Goal: Find specific page/section: Find specific page/section

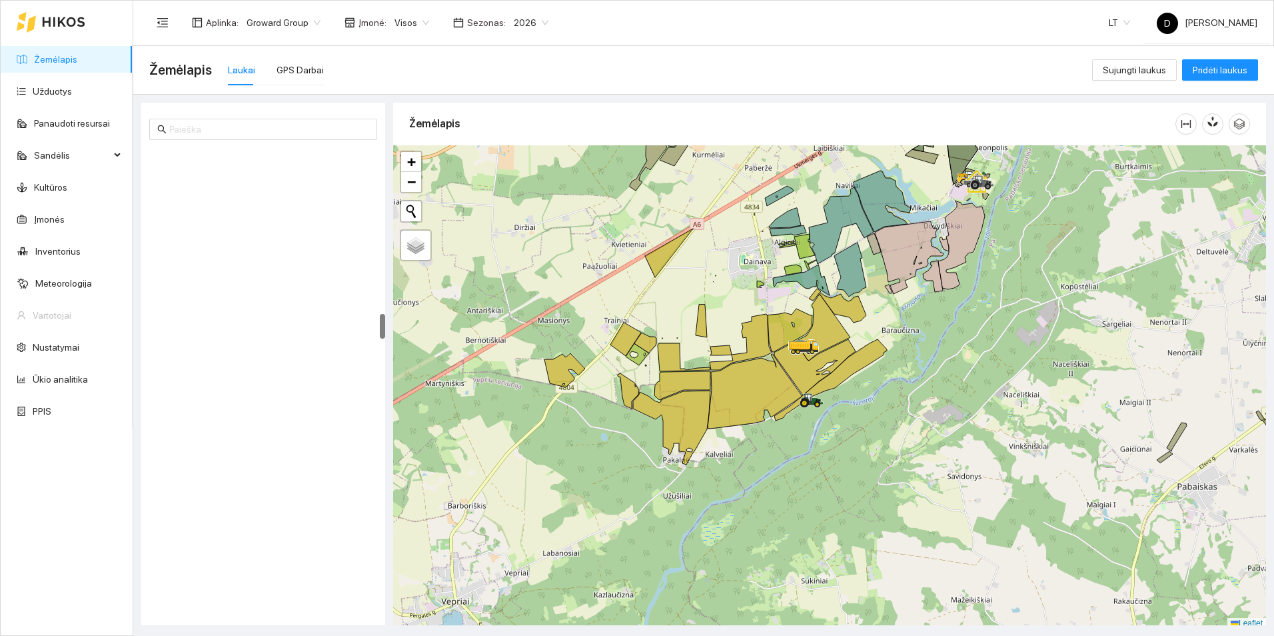
scroll to position [4, 0]
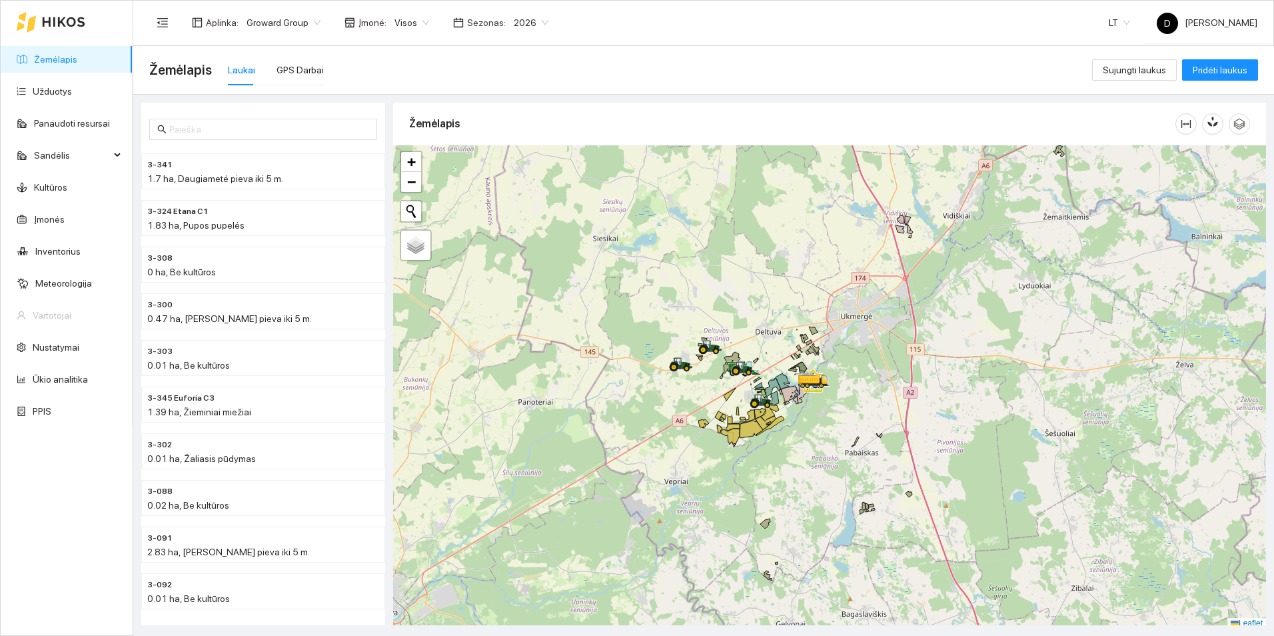
scroll to position [4, 0]
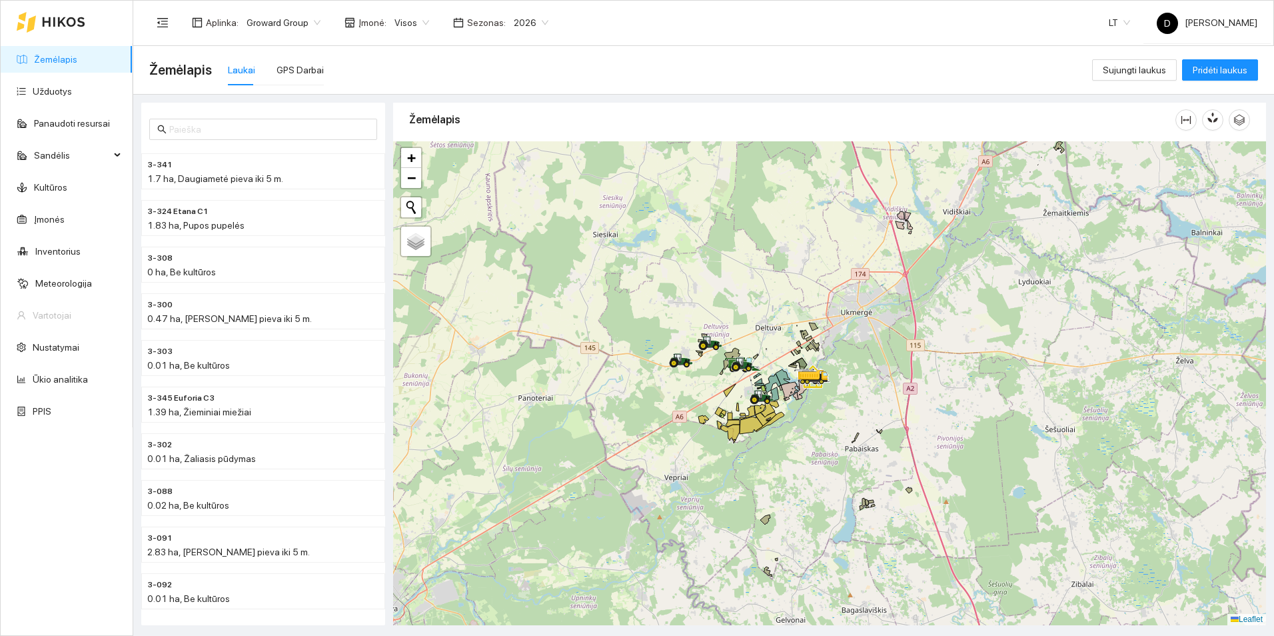
drag, startPoint x: 896, startPoint y: 477, endPoint x: 866, endPoint y: 431, distance: 54.5
click at [866, 431] on div at bounding box center [829, 383] width 873 height 484
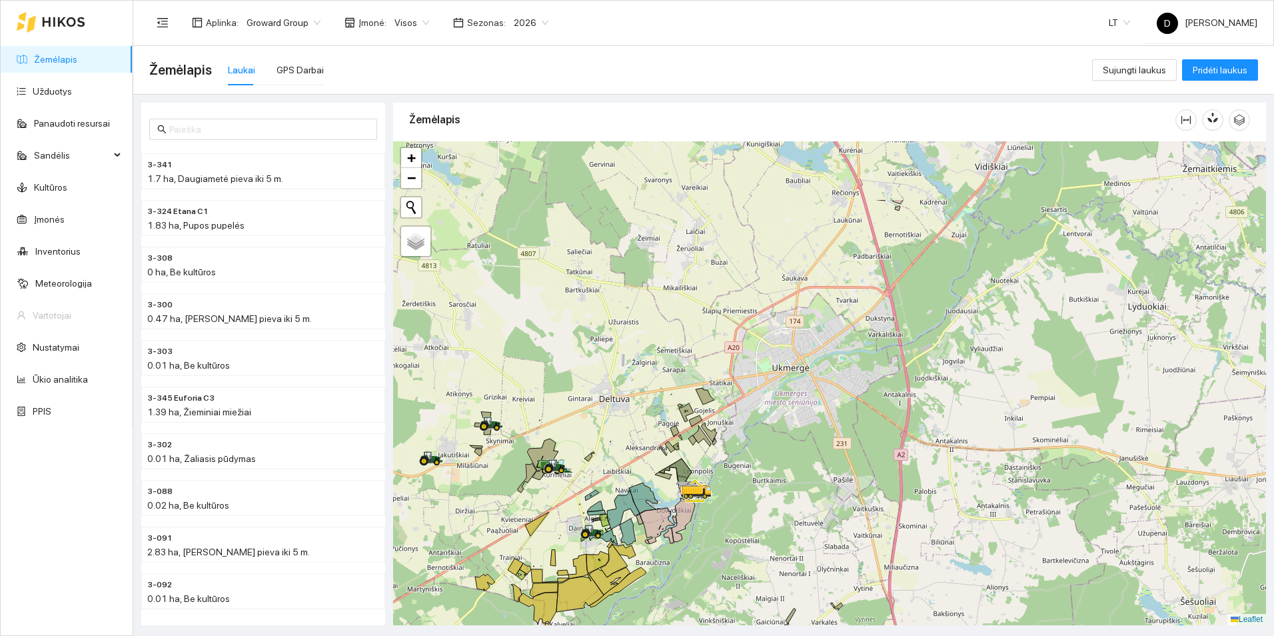
drag, startPoint x: 902, startPoint y: 365, endPoint x: 831, endPoint y: 487, distance: 141.3
click at [831, 487] on div at bounding box center [829, 383] width 873 height 484
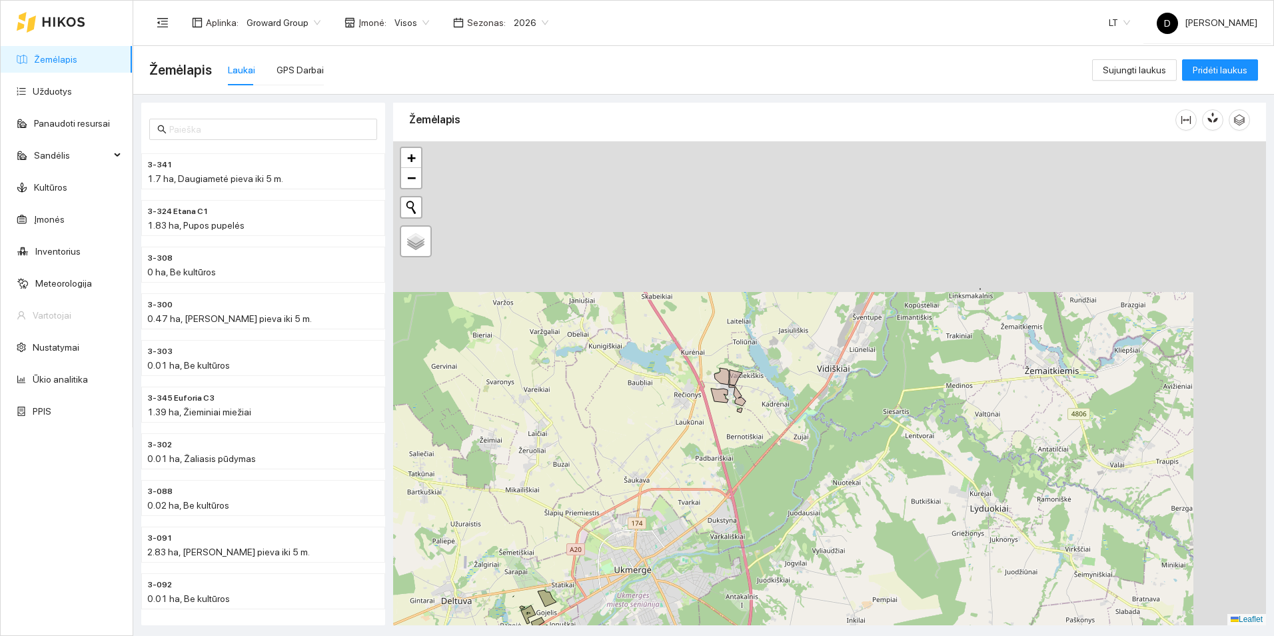
drag, startPoint x: 870, startPoint y: 341, endPoint x: 818, endPoint y: 402, distance: 80.0
click at [818, 402] on div at bounding box center [829, 383] width 873 height 484
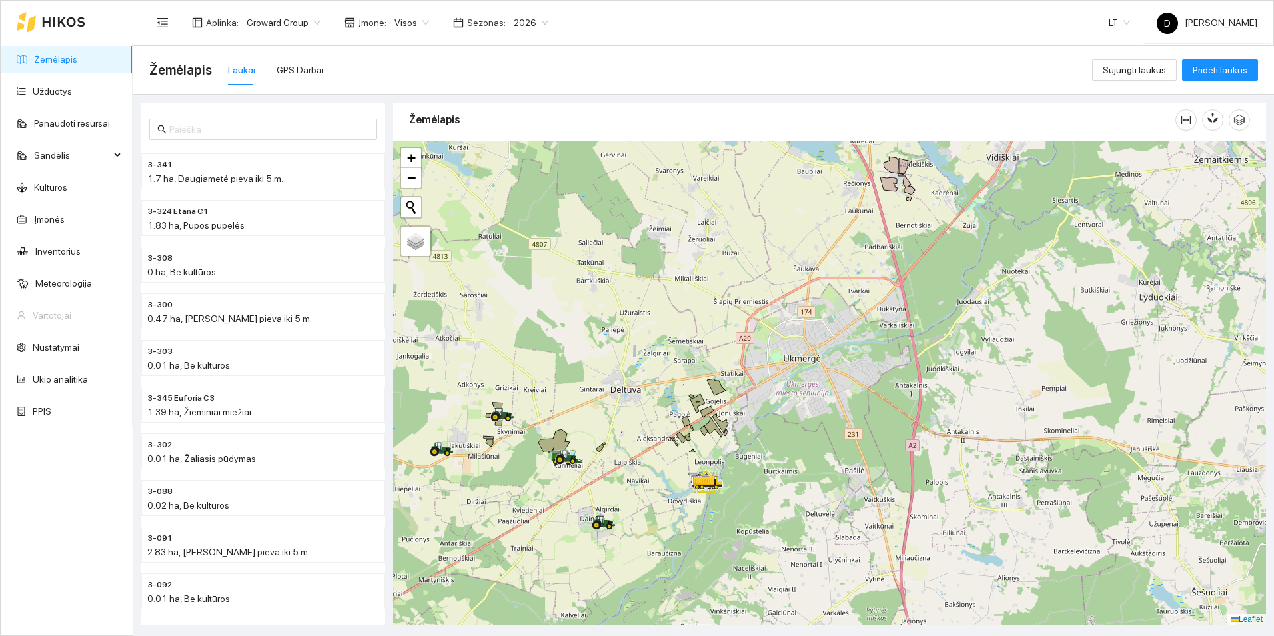
drag, startPoint x: 767, startPoint y: 482, endPoint x: 944, endPoint y: 261, distance: 283.6
click at [944, 261] on div at bounding box center [829, 383] width 873 height 484
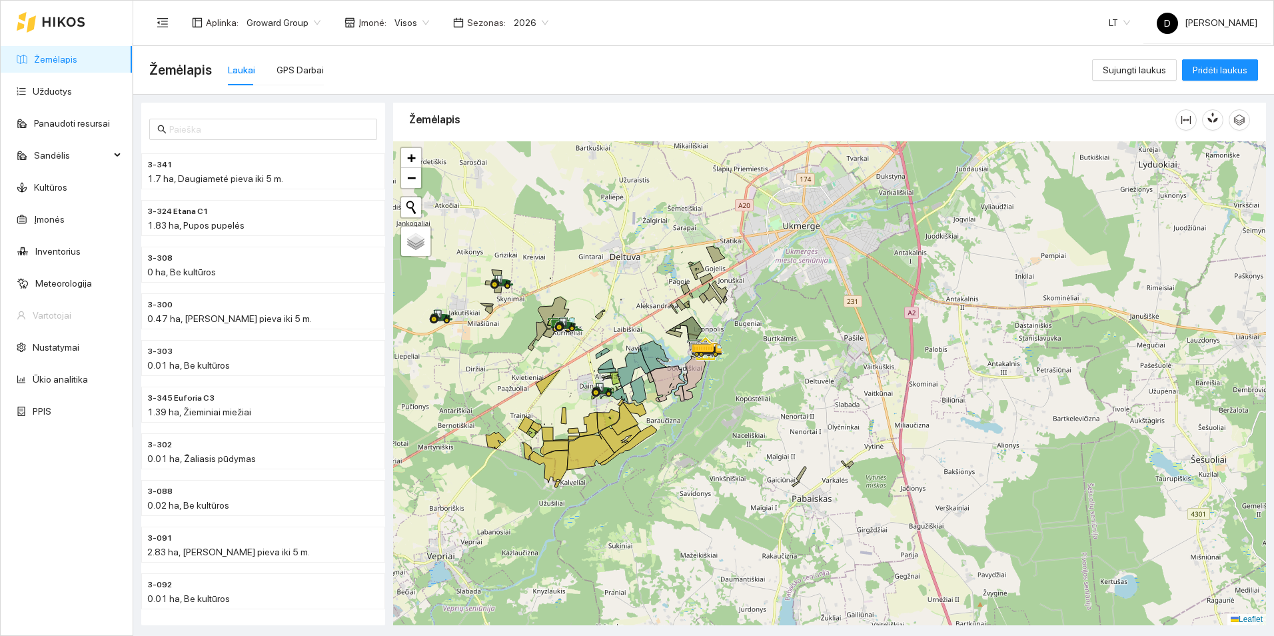
drag, startPoint x: 942, startPoint y: 401, endPoint x: 940, endPoint y: 337, distance: 63.4
click at [940, 337] on div at bounding box center [829, 383] width 873 height 484
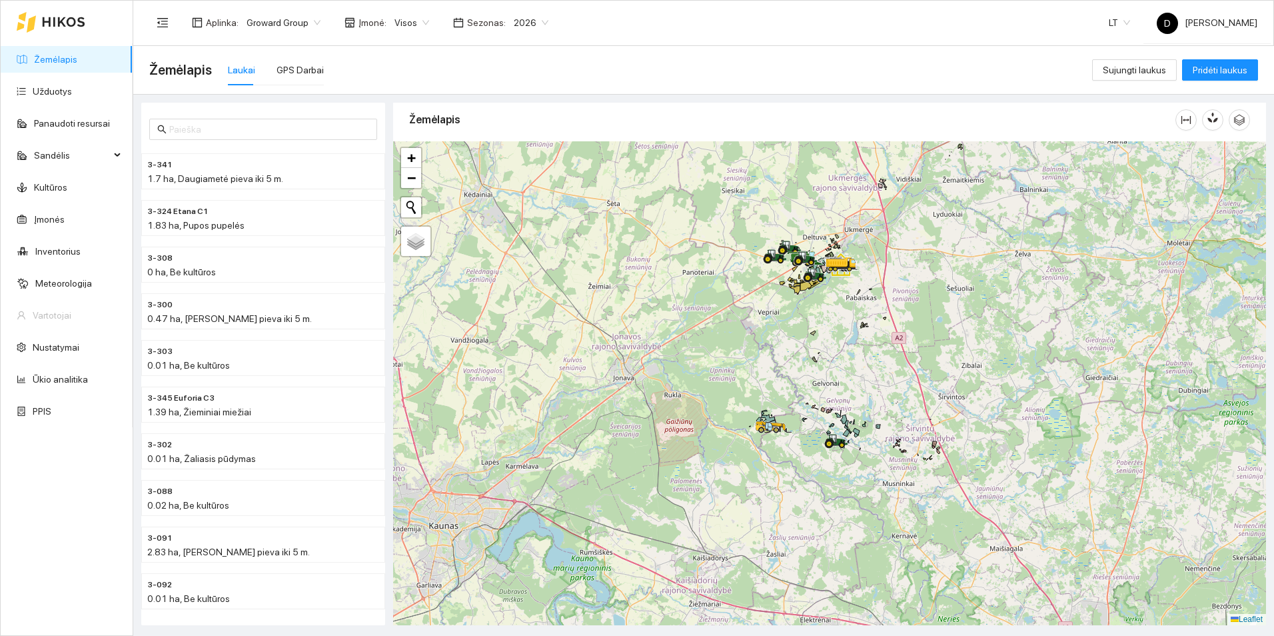
drag, startPoint x: 891, startPoint y: 441, endPoint x: 859, endPoint y: 351, distance: 96.1
click at [859, 351] on div at bounding box center [829, 383] width 873 height 484
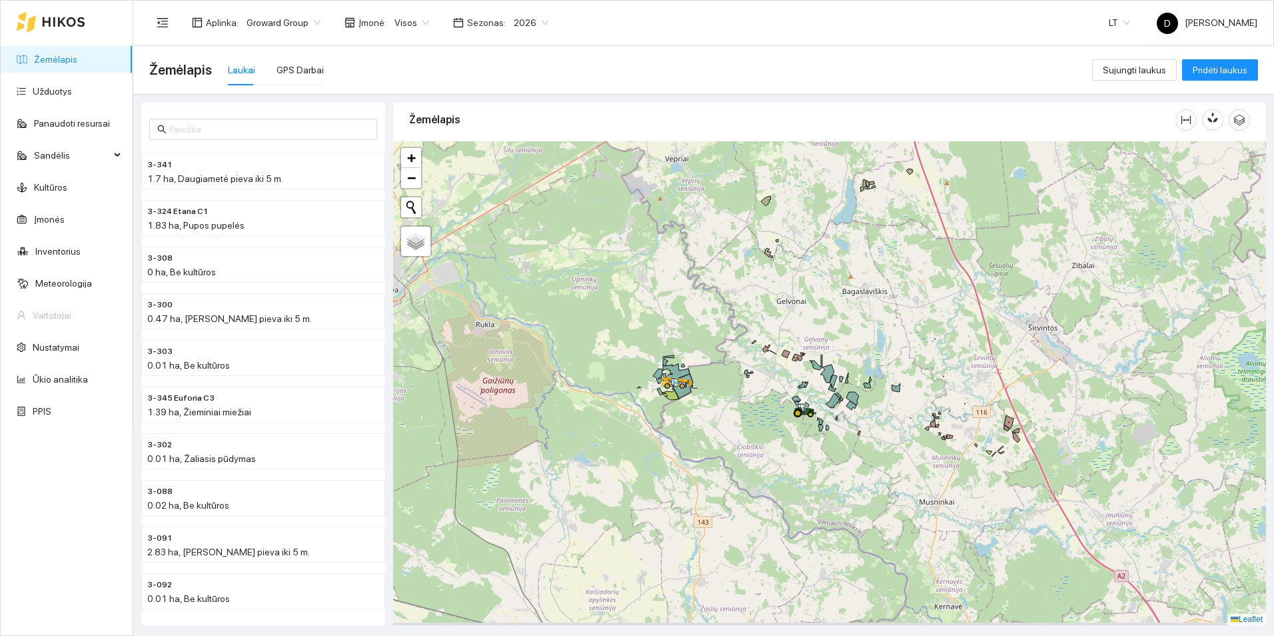
drag, startPoint x: 832, startPoint y: 425, endPoint x: 830, endPoint y: 337, distance: 88.7
click at [830, 337] on div at bounding box center [829, 383] width 873 height 484
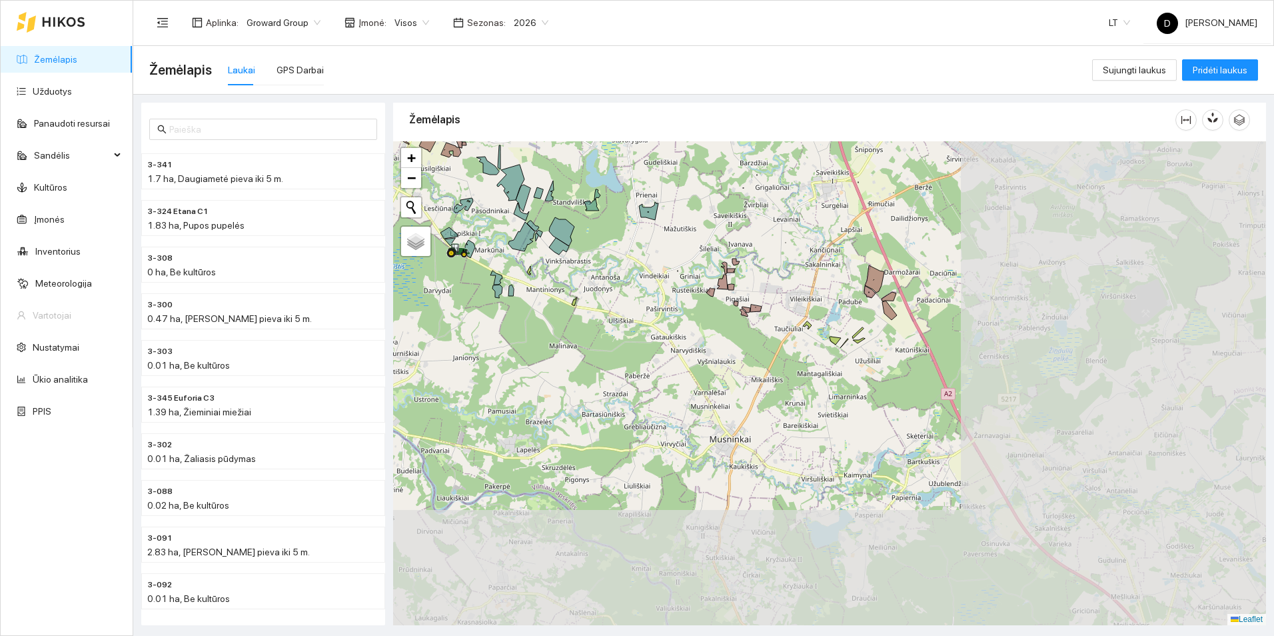
drag, startPoint x: 1048, startPoint y: 559, endPoint x: 742, endPoint y: 347, distance: 372.2
click at [742, 347] on div at bounding box center [829, 383] width 873 height 484
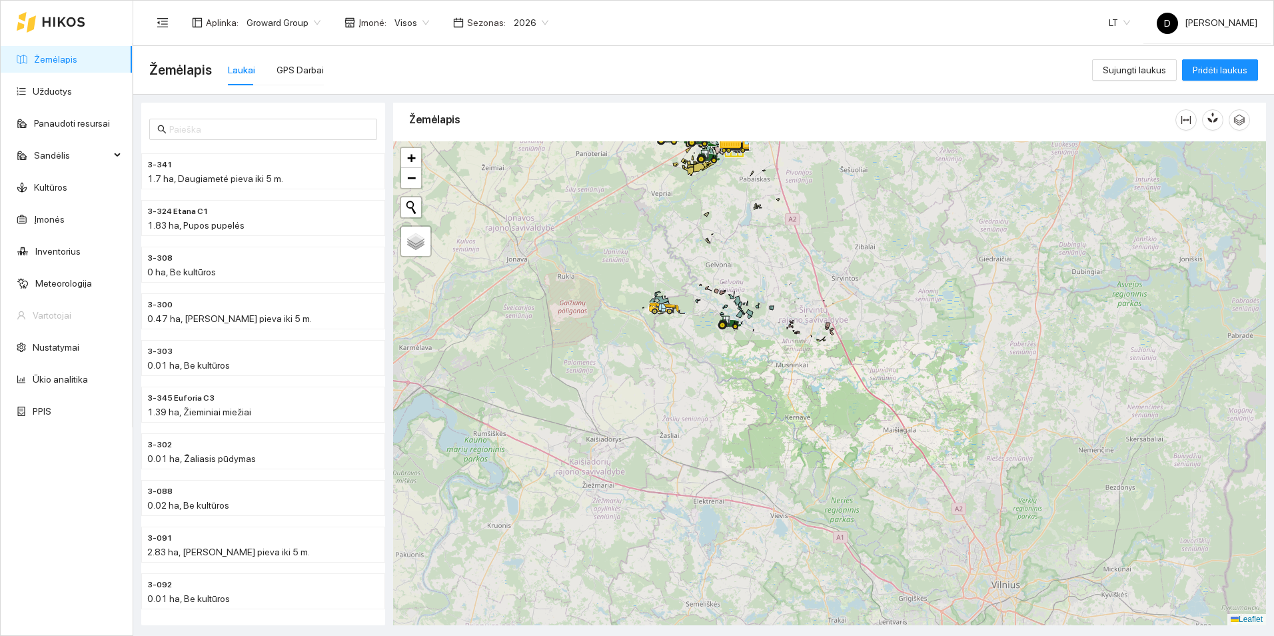
drag, startPoint x: 750, startPoint y: 271, endPoint x: 902, endPoint y: 547, distance: 314.8
click at [902, 547] on div at bounding box center [829, 383] width 873 height 484
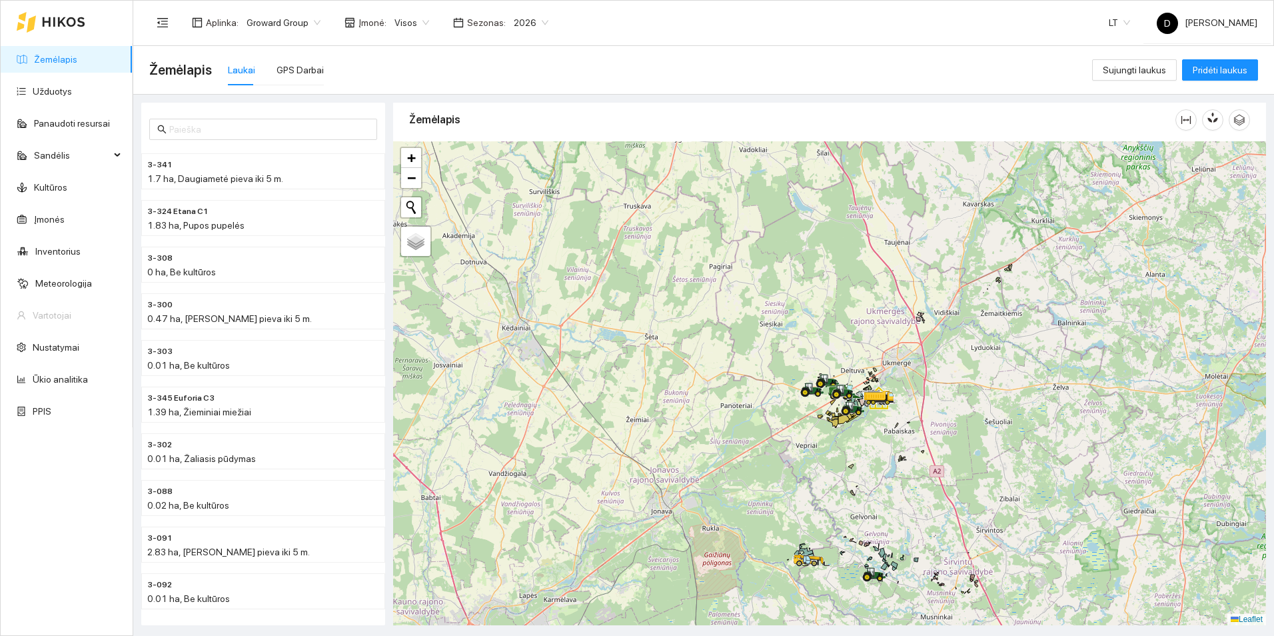
drag, startPoint x: 782, startPoint y: 469, endPoint x: 700, endPoint y: 458, distance: 83.4
click at [700, 458] on div at bounding box center [829, 383] width 873 height 484
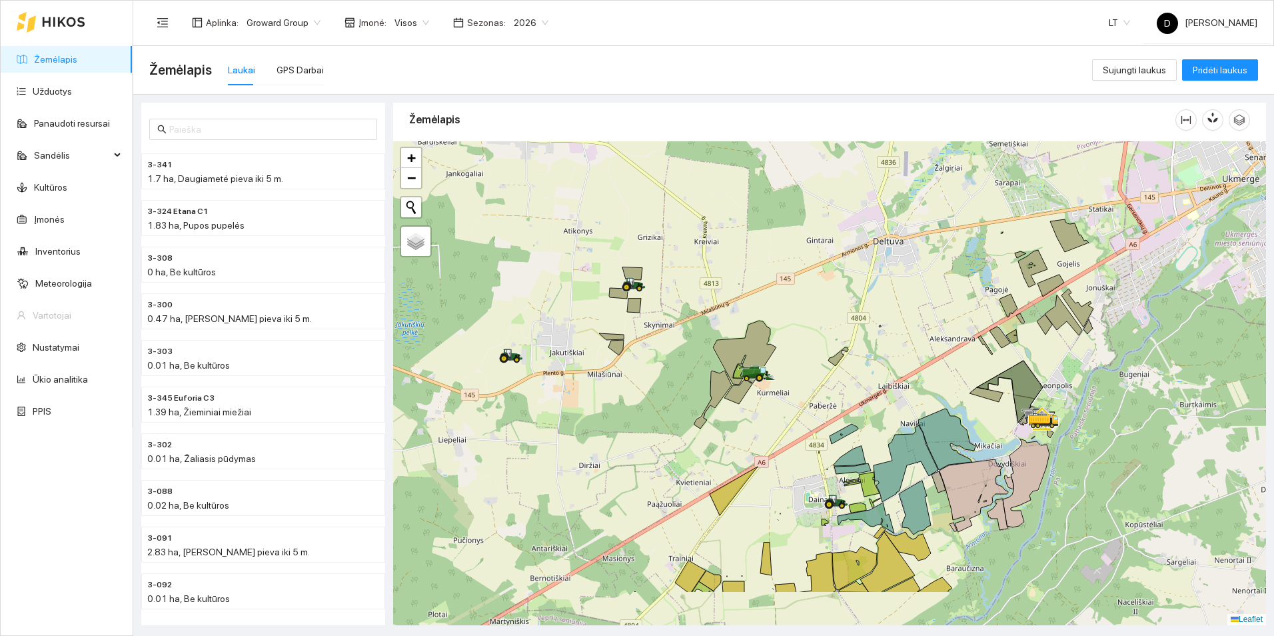
drag, startPoint x: 771, startPoint y: 393, endPoint x: 713, endPoint y: 312, distance: 99.9
click at [713, 312] on div at bounding box center [829, 383] width 873 height 484
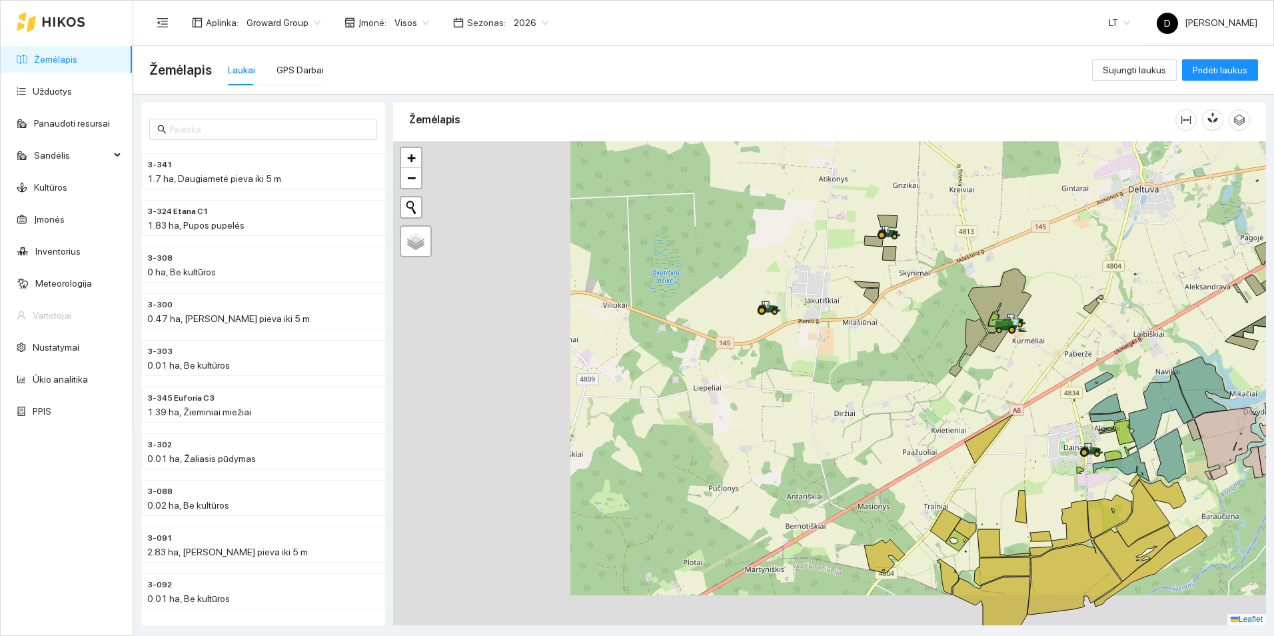
drag, startPoint x: 463, startPoint y: 321, endPoint x: 802, endPoint y: 279, distance: 341.2
click at [802, 279] on div at bounding box center [829, 383] width 873 height 484
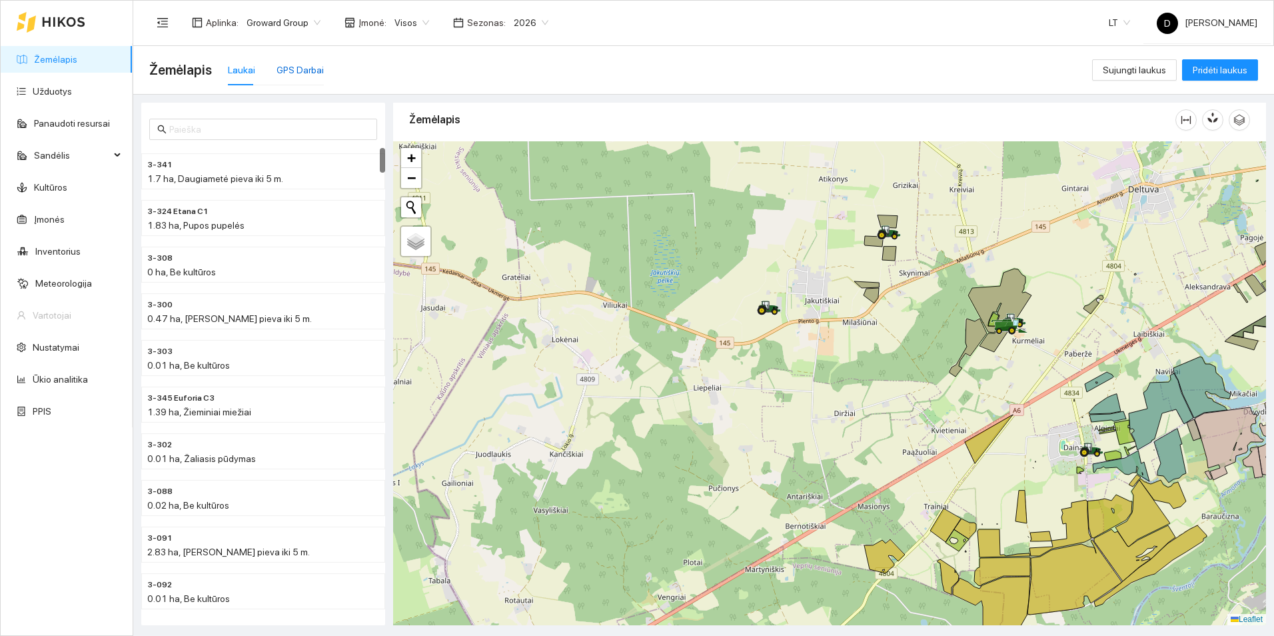
click at [298, 70] on div "GPS Darbai" at bounding box center [300, 70] width 47 height 15
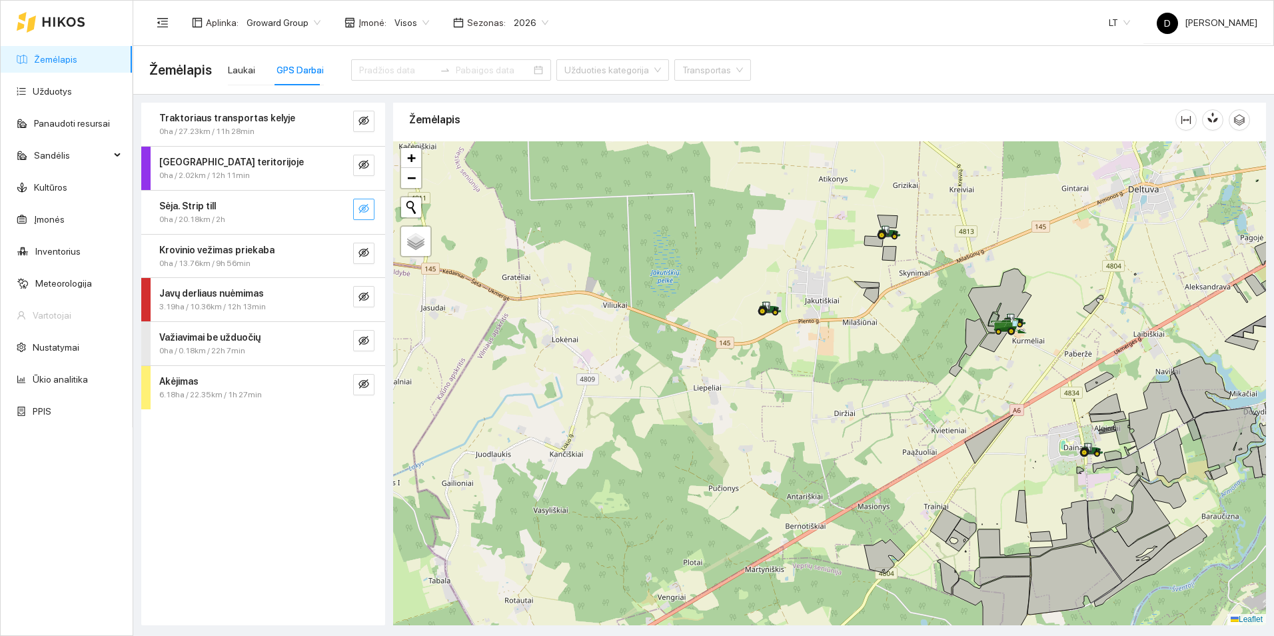
click at [365, 211] on icon "eye-invisible" at bounding box center [364, 208] width 11 height 11
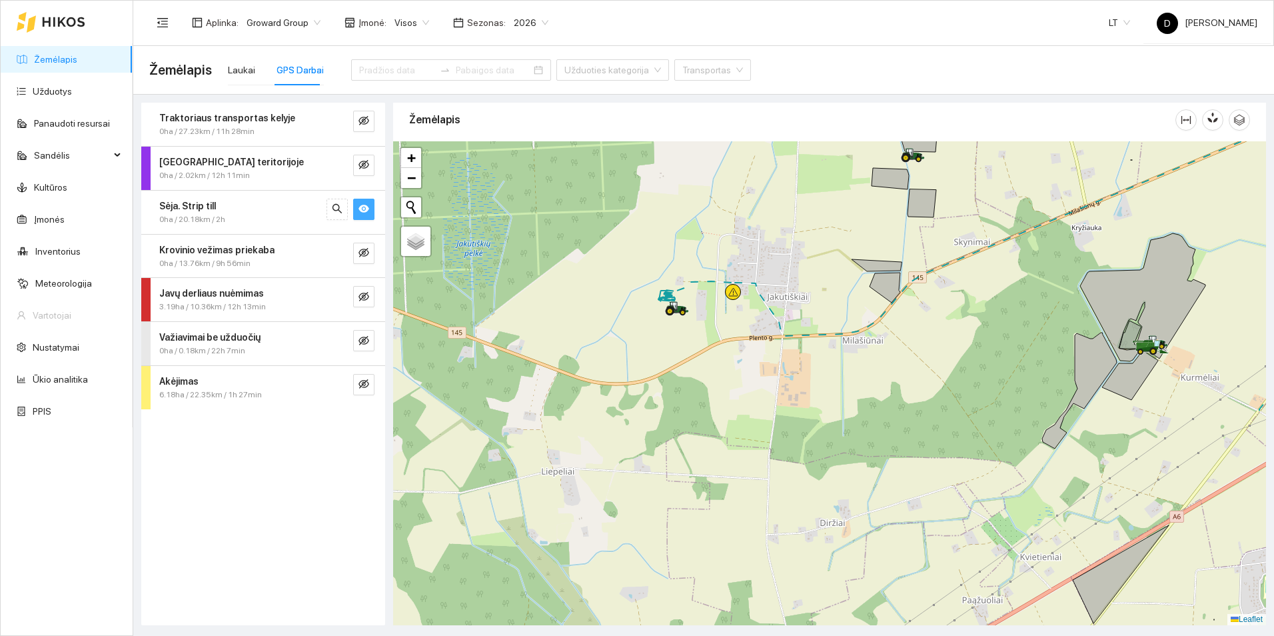
drag, startPoint x: 905, startPoint y: 312, endPoint x: 769, endPoint y: 388, distance: 156.3
click at [769, 388] on div at bounding box center [829, 383] width 873 height 484
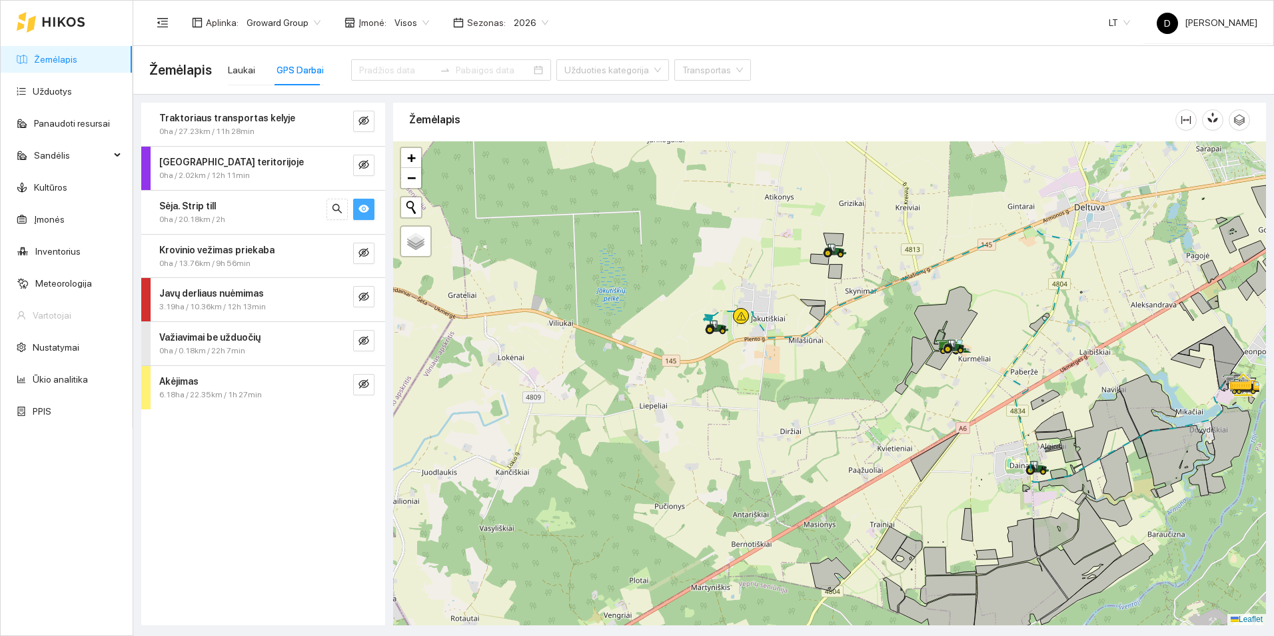
click at [361, 209] on icon "eye" at bounding box center [364, 209] width 11 height 8
click at [365, 297] on icon "eye-invisible" at bounding box center [364, 297] width 3 height 3
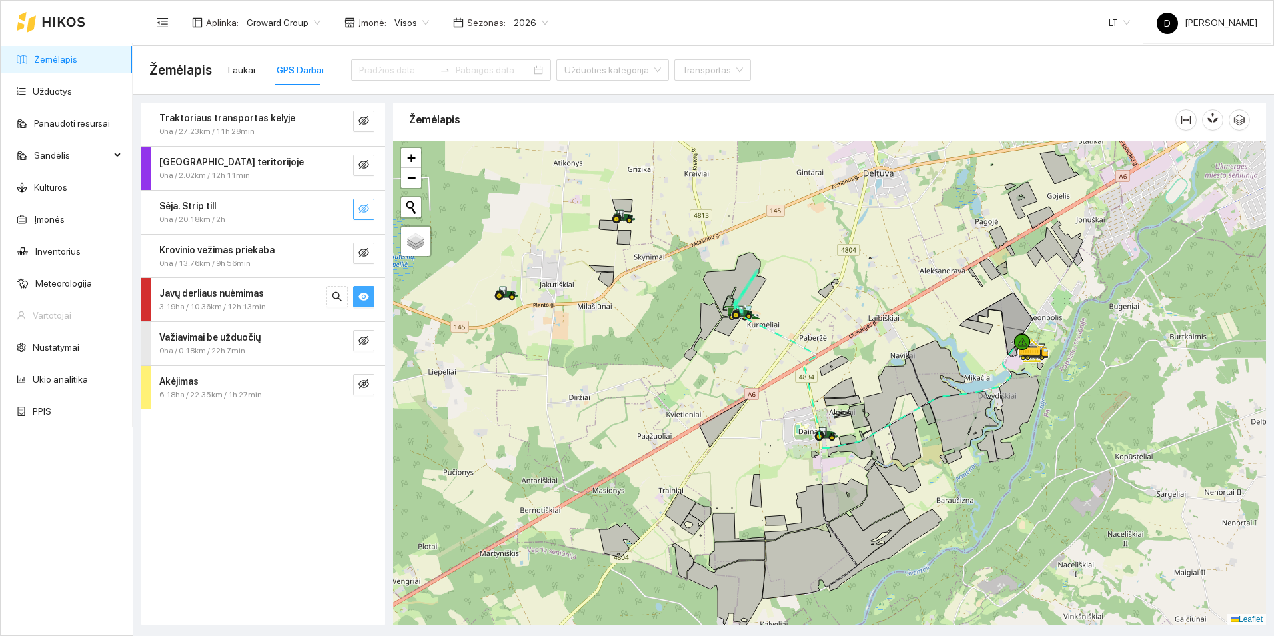
drag, startPoint x: 1059, startPoint y: 441, endPoint x: 947, endPoint y: 419, distance: 114.1
click at [948, 420] on icon at bounding box center [964, 427] width 69 height 73
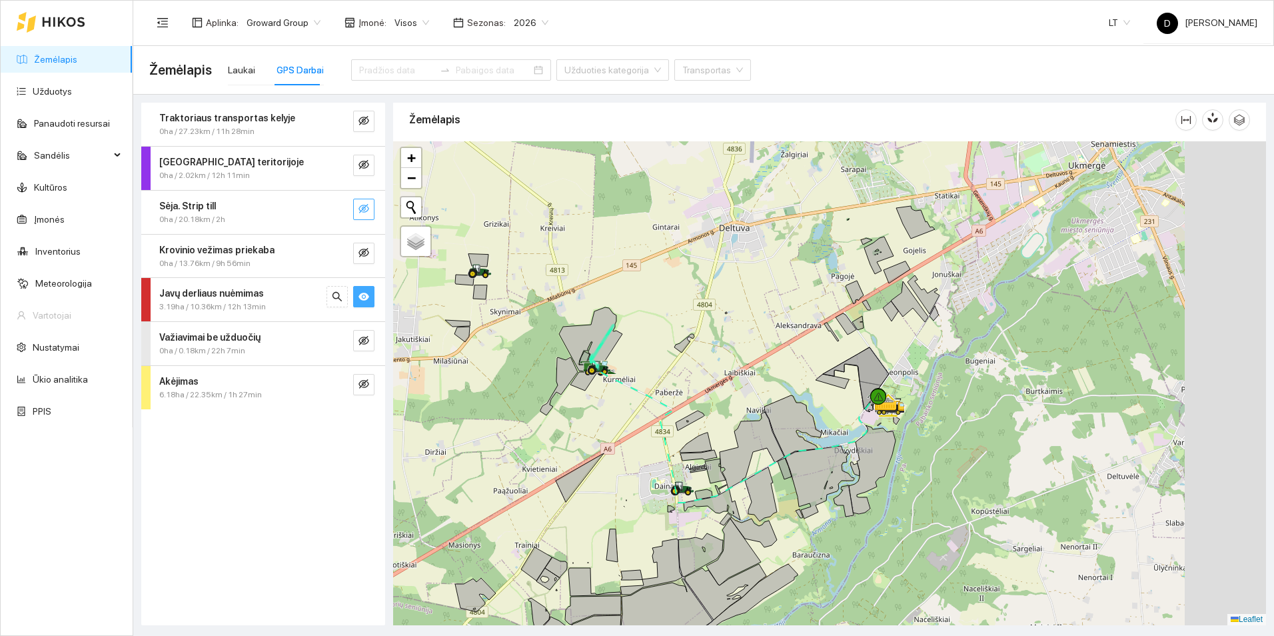
drag, startPoint x: 962, startPoint y: 323, endPoint x: 818, endPoint y: 391, distance: 158.9
click at [818, 389] on icon at bounding box center [832, 381] width 33 height 15
